Goal: Task Accomplishment & Management: Manage account settings

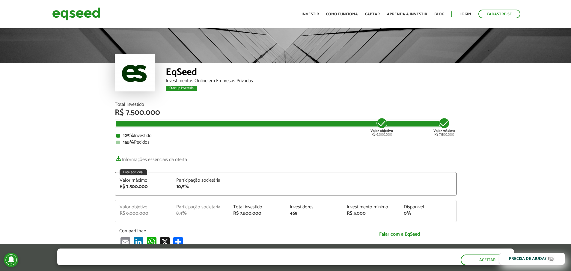
click at [82, 124] on article "EqSeed Investimentos Online em Empresas Privadas Startup investida Startup inve…" at bounding box center [285, 242] width 571 height 430
click at [465, 12] on link "Login" at bounding box center [466, 14] width 12 height 4
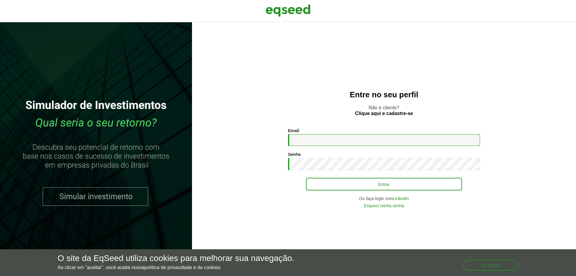
type input "**********"
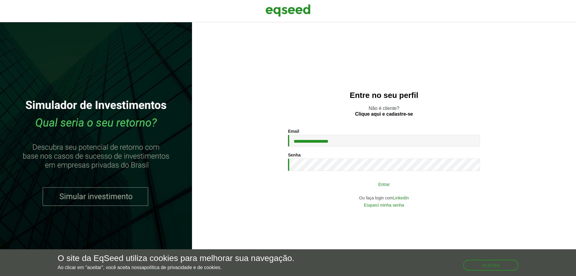
click at [348, 186] on button "Entrar" at bounding box center [384, 183] width 156 height 11
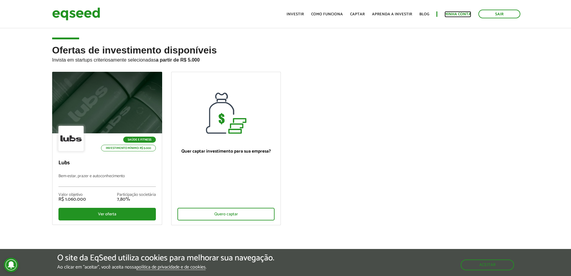
click at [451, 16] on link "Minha conta" at bounding box center [458, 14] width 27 height 4
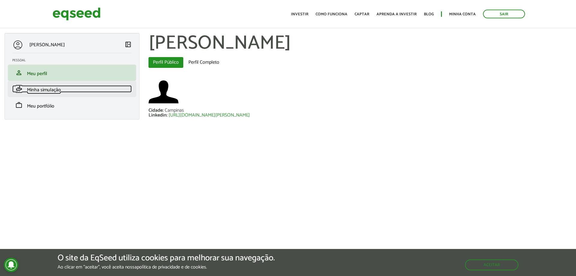
click at [54, 92] on span "Minha simulação" at bounding box center [44, 90] width 34 height 8
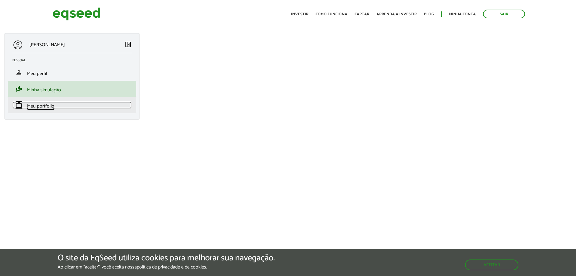
drag, startPoint x: 0, startPoint y: 0, endPoint x: 53, endPoint y: 109, distance: 120.8
click at [53, 109] on span "Meu portfólio" at bounding box center [40, 106] width 27 height 8
